Goal: Check status: Check status

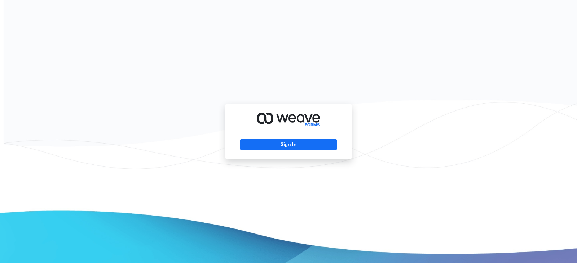
click at [289, 138] on div "Sign In" at bounding box center [288, 131] width 126 height 55
click at [293, 145] on button "Sign In" at bounding box center [288, 145] width 96 height 12
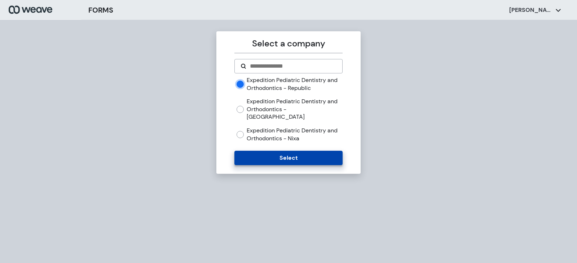
click at [290, 151] on button "Select" at bounding box center [288, 158] width 108 height 14
